Goal: Task Accomplishment & Management: Use online tool/utility

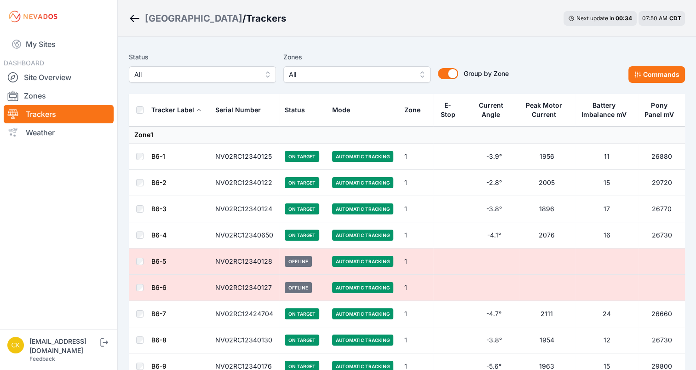
click at [393, 72] on span "All" at bounding box center [350, 74] width 123 height 11
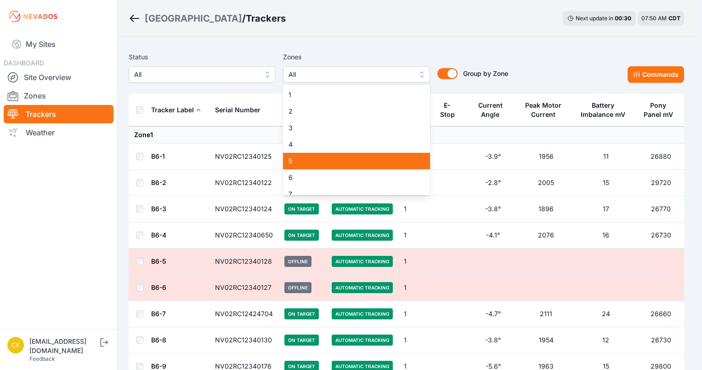
click at [342, 160] on span "5" at bounding box center [351, 160] width 125 height 9
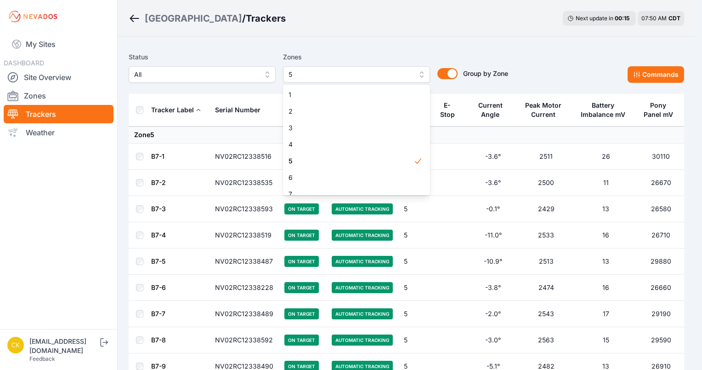
click at [404, 48] on div "Status All Zones 5 1 2 3 4 5 6 7 8 9 10 11 12 13 14 15 Group by Zone Group by Z…" at bounding box center [407, 71] width 556 height 46
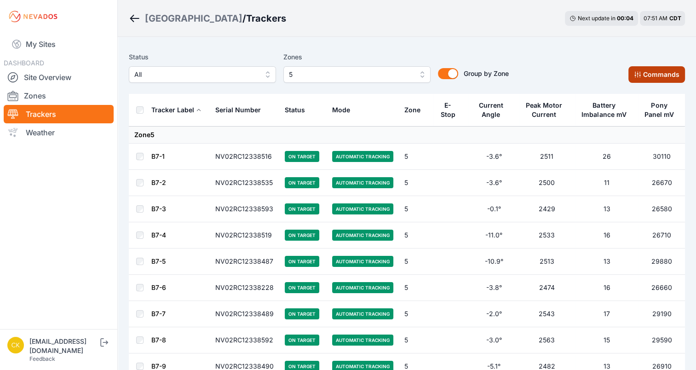
click at [644, 77] on button "Commands" at bounding box center [656, 74] width 57 height 17
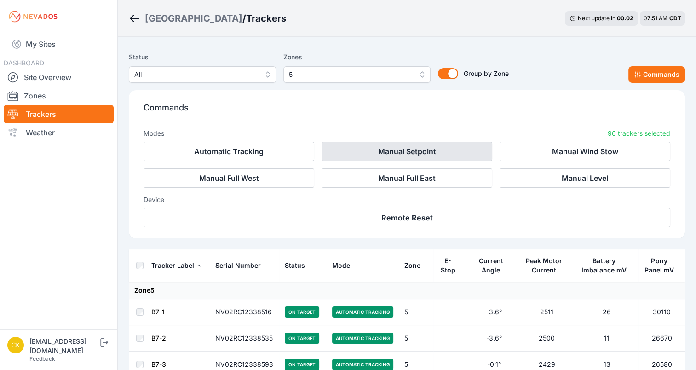
click at [400, 151] on button "Manual Setpoint" at bounding box center [406, 151] width 171 height 19
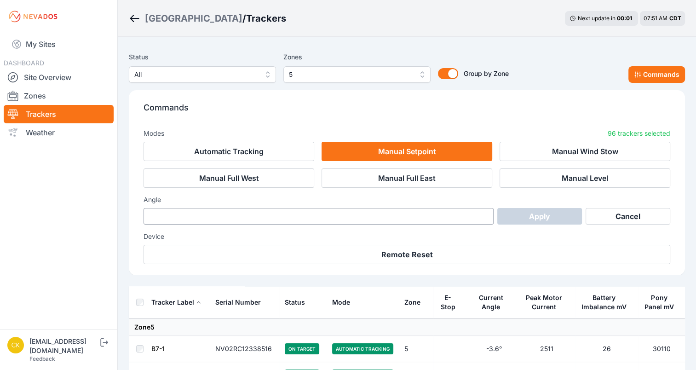
click at [400, 151] on button "Manual Setpoint" at bounding box center [406, 151] width 171 height 19
click at [520, 176] on button "Manual Level" at bounding box center [584, 177] width 171 height 19
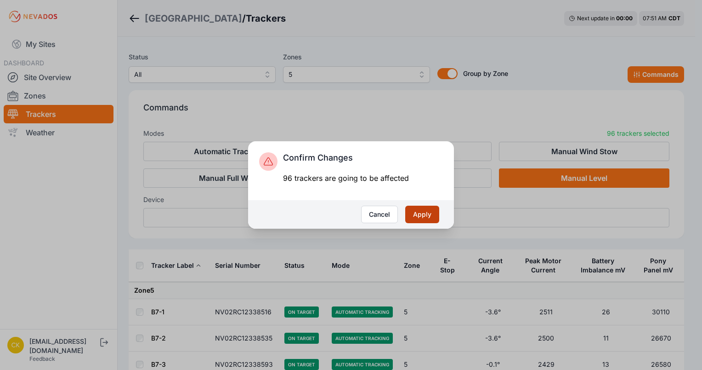
click at [419, 213] on button "Apply" at bounding box center [422, 213] width 34 height 17
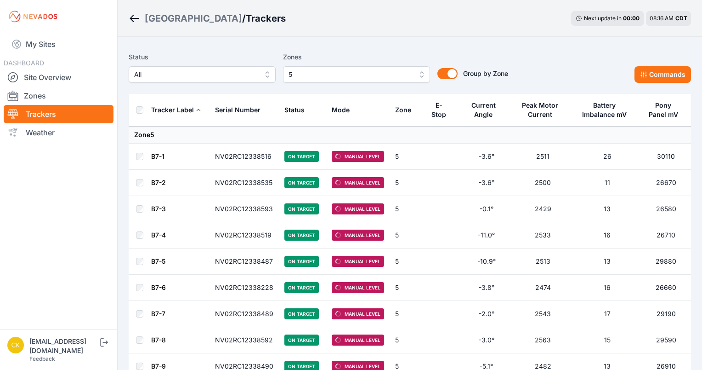
click at [316, 69] on span "5" at bounding box center [350, 74] width 123 height 11
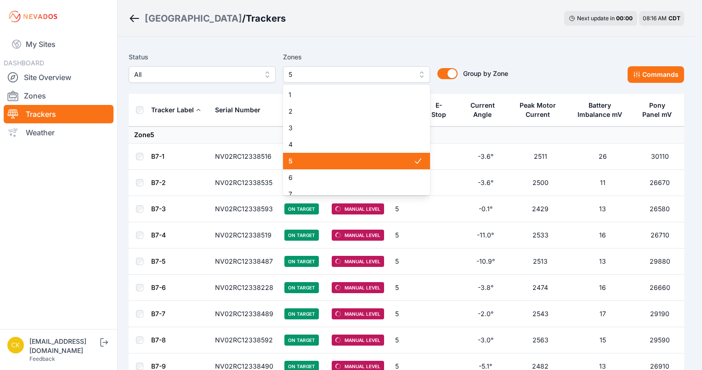
click at [340, 164] on span "5" at bounding box center [351, 160] width 125 height 9
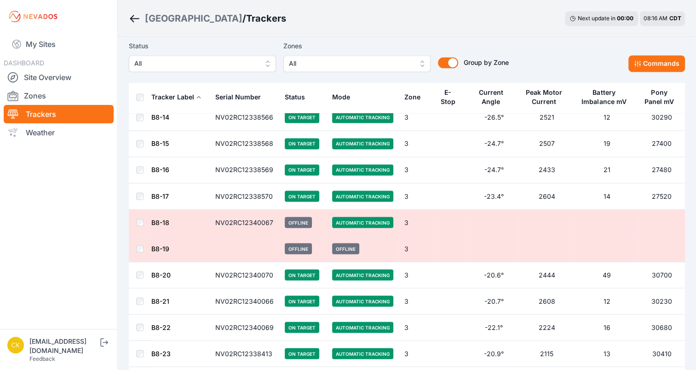
scroll to position [5135, 0]
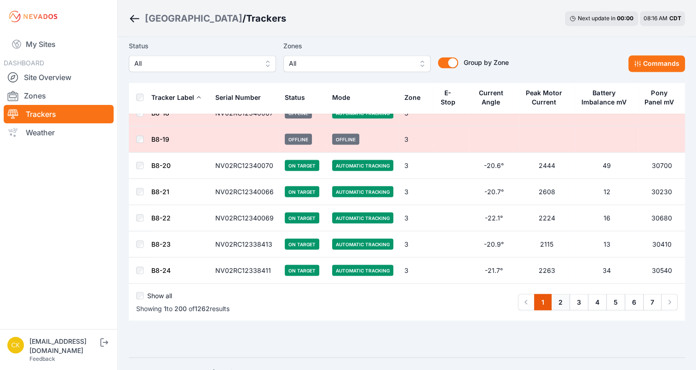
click at [557, 293] on link "2" at bounding box center [560, 301] width 19 height 17
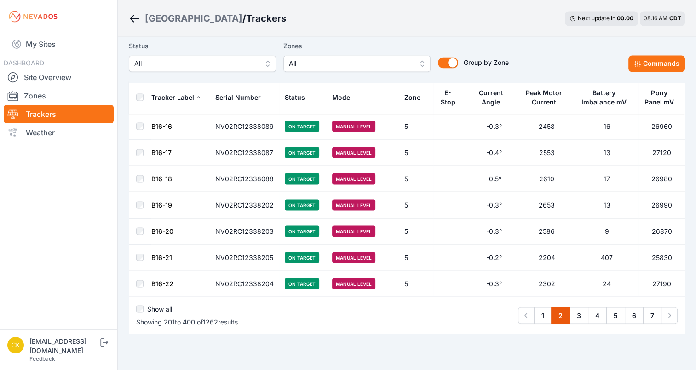
scroll to position [5135, 0]
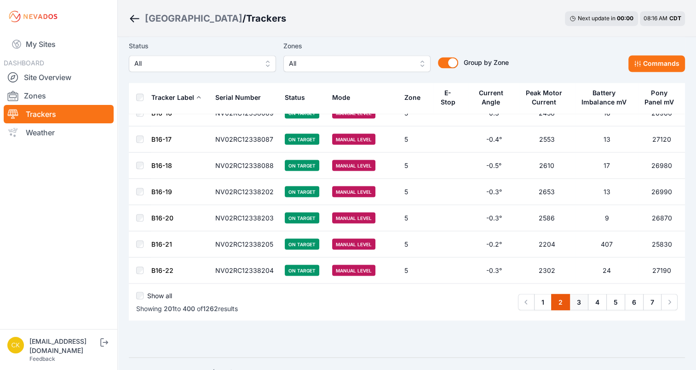
click at [579, 293] on link "3" at bounding box center [578, 301] width 19 height 17
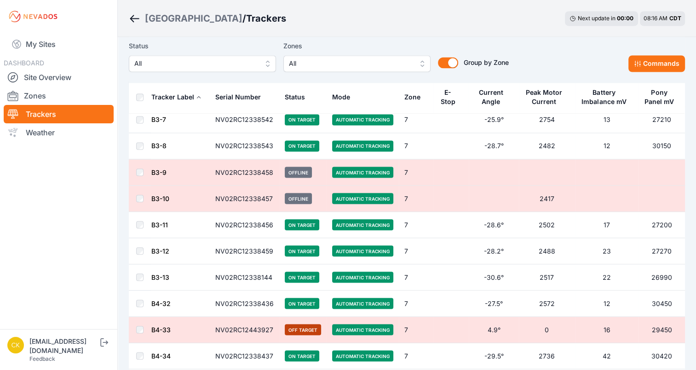
scroll to position [5135, 0]
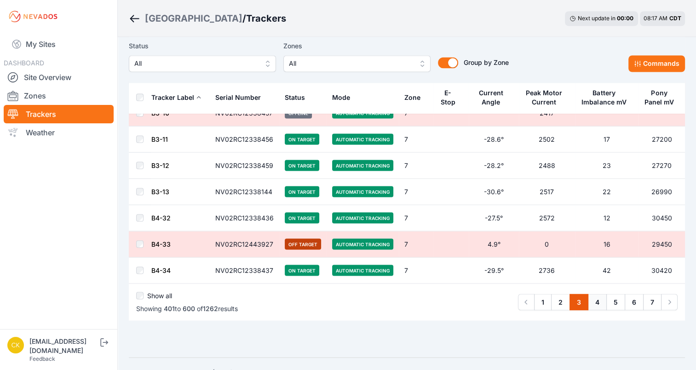
click at [598, 293] on link "4" at bounding box center [596, 301] width 19 height 17
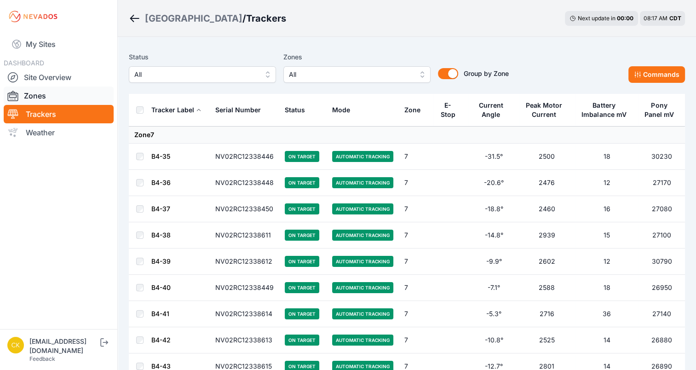
click at [57, 99] on link "Zones" at bounding box center [59, 95] width 110 height 18
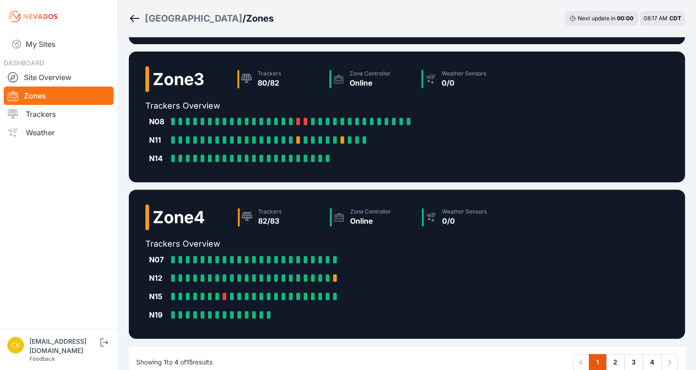
scroll to position [363, 0]
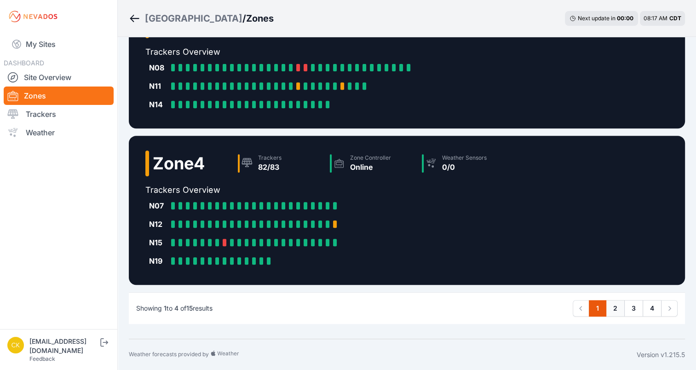
click at [612, 306] on link "2" at bounding box center [614, 308] width 19 height 17
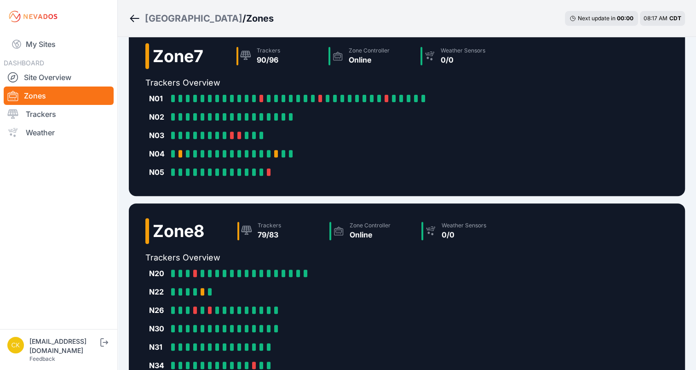
scroll to position [418, 0]
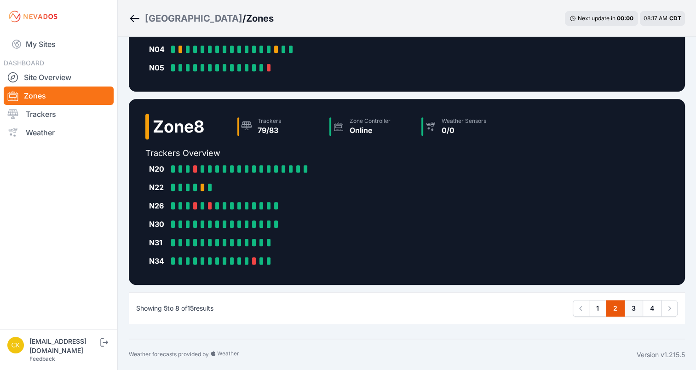
click at [628, 305] on link "3" at bounding box center [633, 308] width 19 height 17
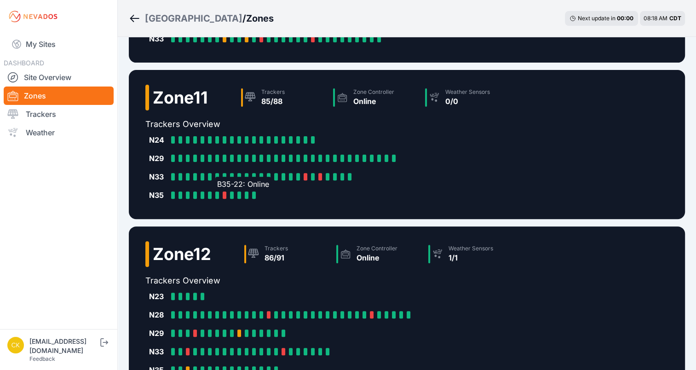
scroll to position [381, 0]
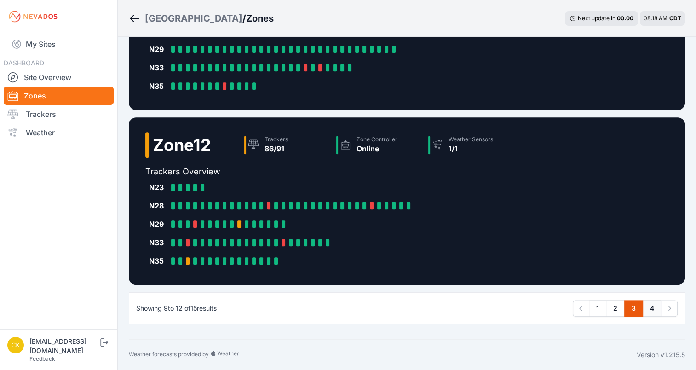
click at [656, 314] on link "4" at bounding box center [651, 308] width 19 height 17
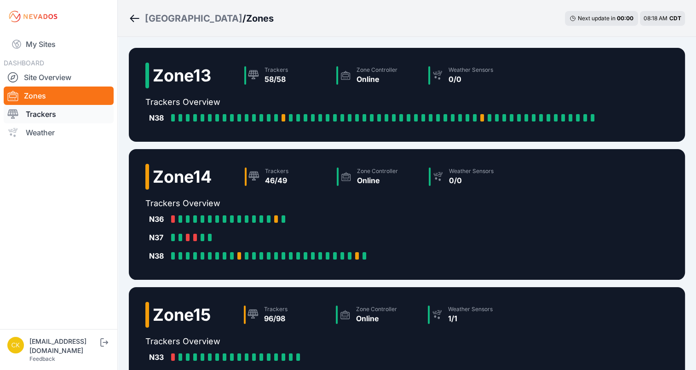
click at [55, 116] on link "Trackers" at bounding box center [59, 114] width 110 height 18
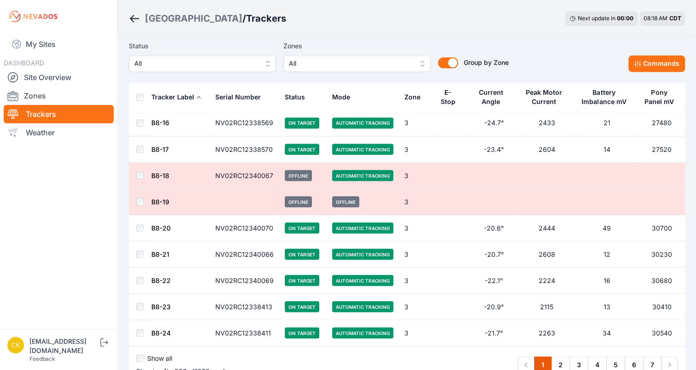
scroll to position [5135, 0]
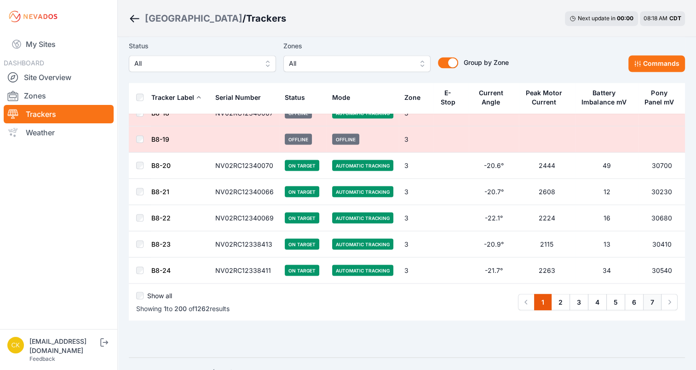
click at [652, 293] on link "7" at bounding box center [652, 301] width 18 height 17
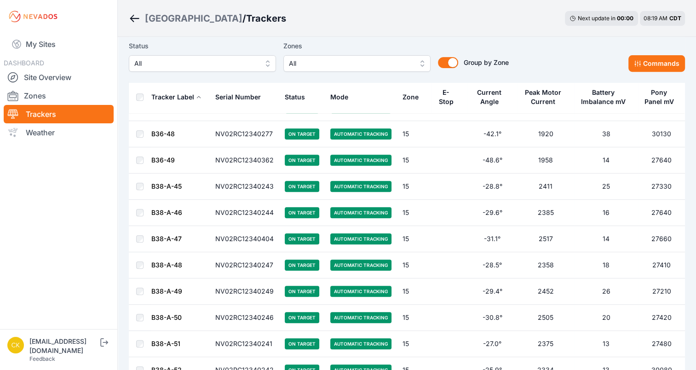
scroll to position [1199, 0]
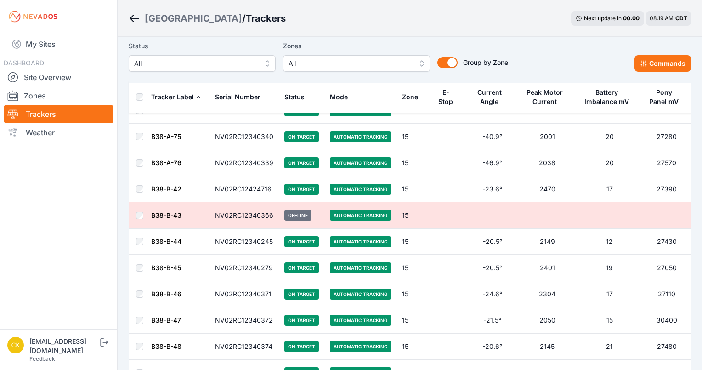
click at [349, 65] on span "All" at bounding box center [350, 63] width 123 height 11
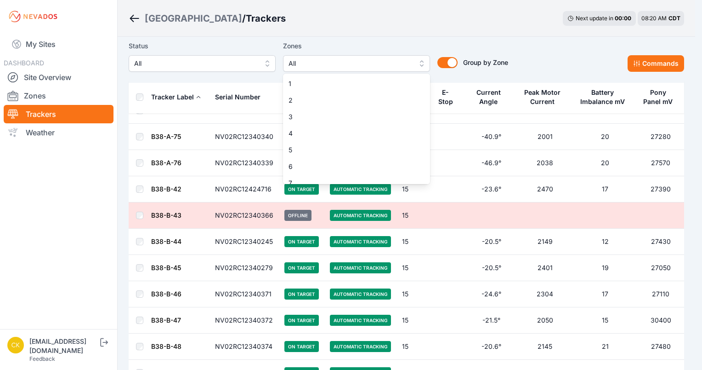
click at [563, 49] on div "Status All Zones All 1 2 3 4 5 6 7 8 9 10 11 12 13 14 15 Group by Zone Group by…" at bounding box center [407, 55] width 556 height 31
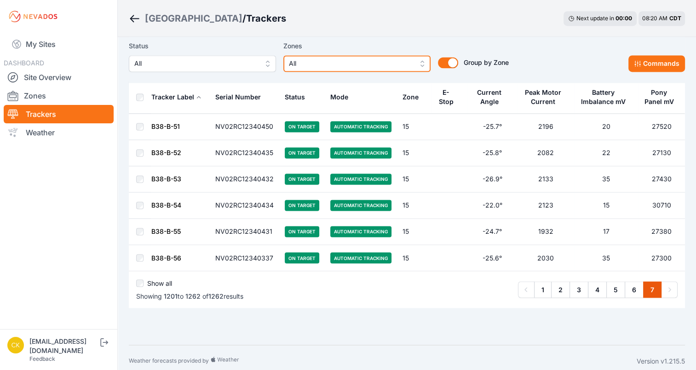
scroll to position [1498, 0]
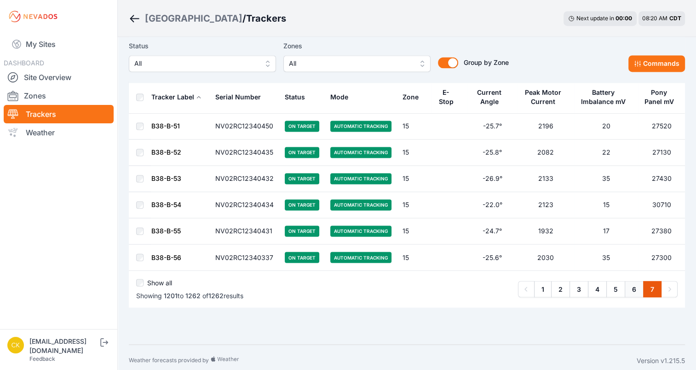
click at [633, 283] on link "6" at bounding box center [633, 288] width 19 height 17
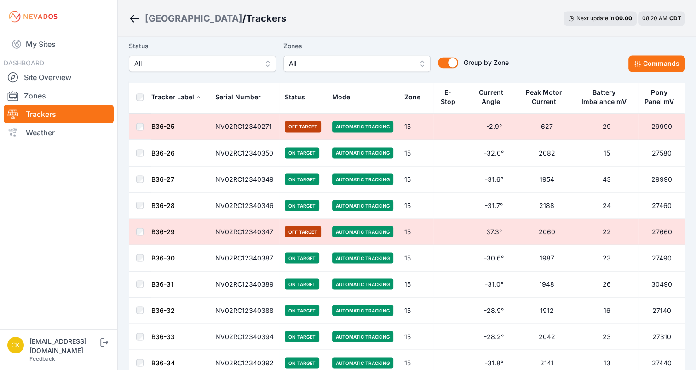
scroll to position [5152, 0]
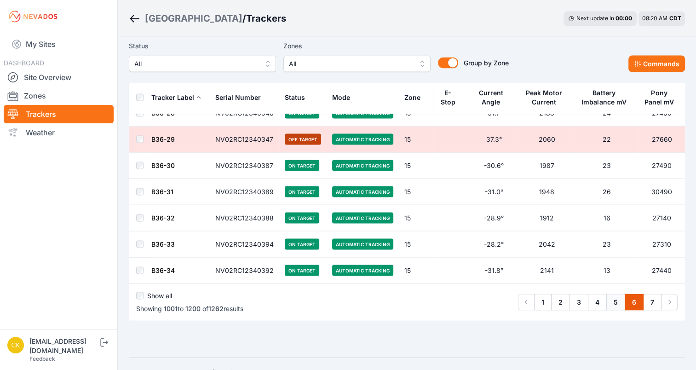
click at [617, 293] on link "5" at bounding box center [615, 301] width 19 height 17
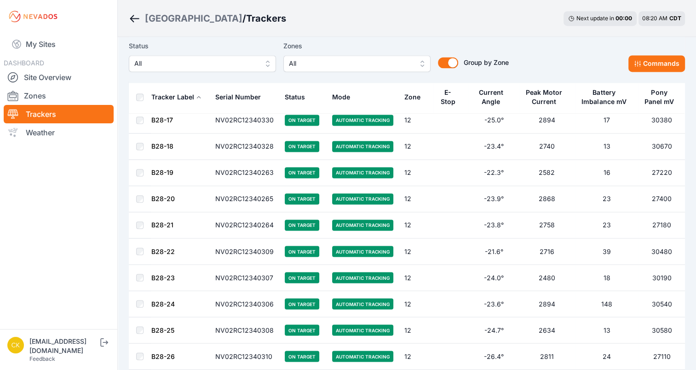
scroll to position [5135, 0]
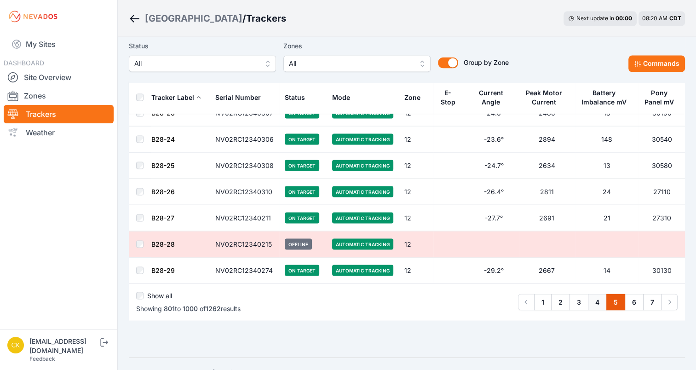
click at [599, 293] on link "4" at bounding box center [596, 301] width 19 height 17
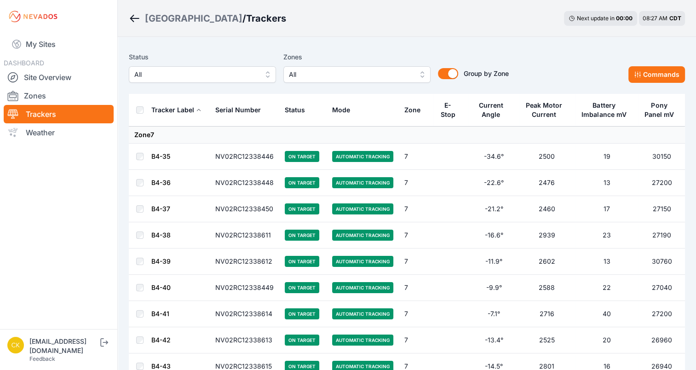
scroll to position [337, 0]
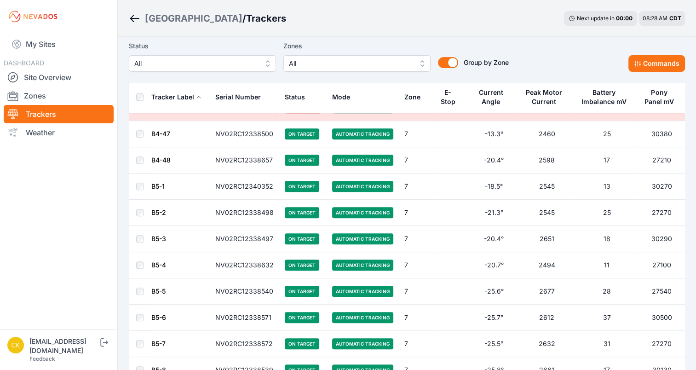
click at [257, 101] on div "Serial Number" at bounding box center [238, 96] width 46 height 9
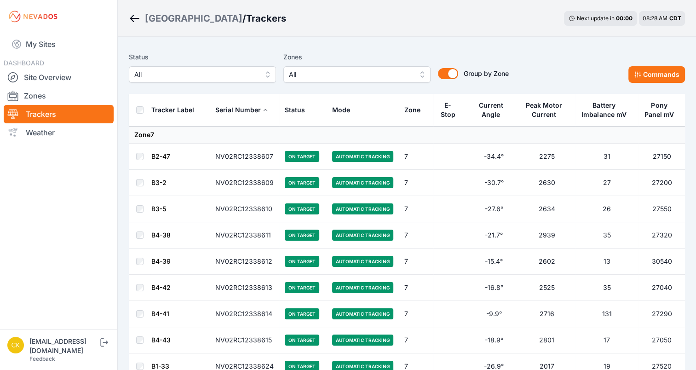
click at [259, 110] on div "Serial Number" at bounding box center [238, 109] width 46 height 9
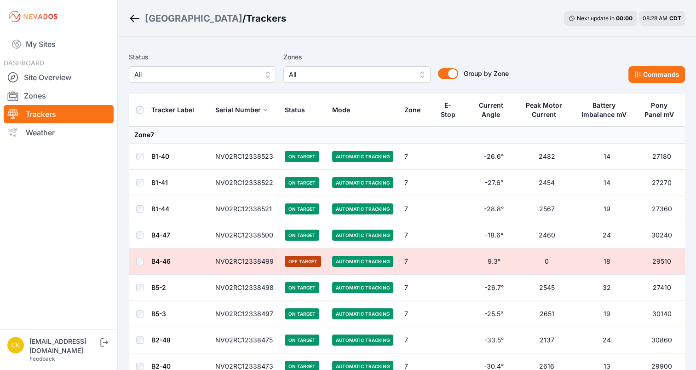
click at [180, 113] on div "Tracker Label" at bounding box center [172, 109] width 43 height 9
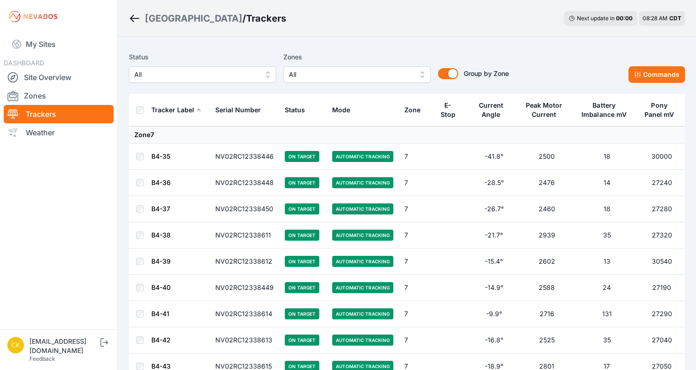
click at [409, 111] on div "Zone" at bounding box center [412, 109] width 16 height 9
click at [393, 66] on div "Zones All" at bounding box center [356, 66] width 147 height 31
click at [386, 71] on span "All" at bounding box center [350, 74] width 123 height 11
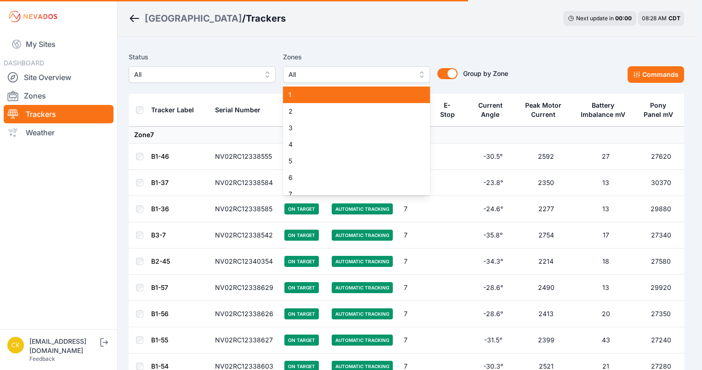
click at [340, 92] on span "1" at bounding box center [351, 94] width 125 height 9
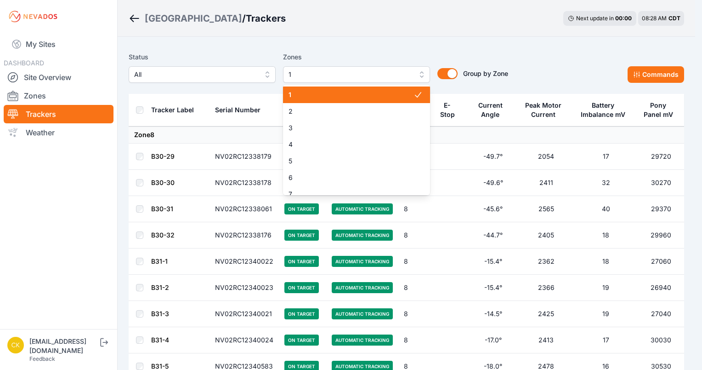
click at [340, 92] on span "1" at bounding box center [351, 94] width 125 height 9
